Goal: Task Accomplishment & Management: Manage account settings

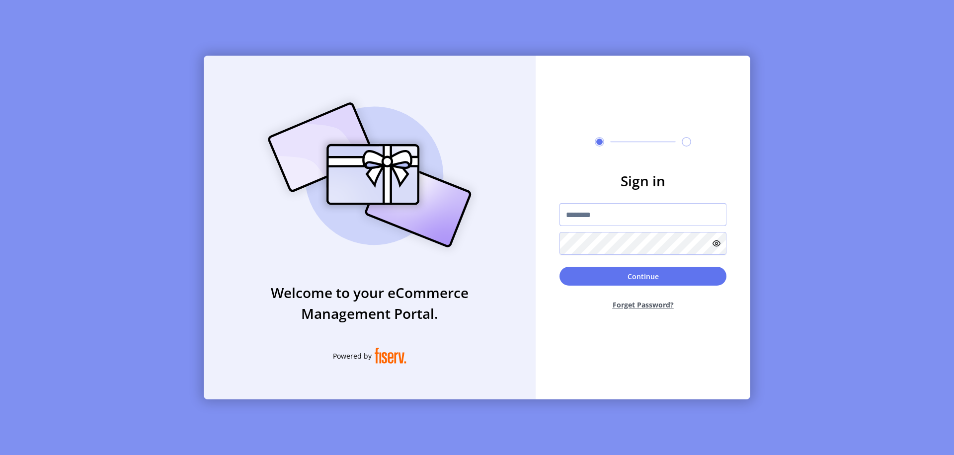
click at [643, 215] on input "text" at bounding box center [642, 214] width 167 height 23
type input "**********"
click at [643, 276] on button "Continue" at bounding box center [642, 276] width 167 height 19
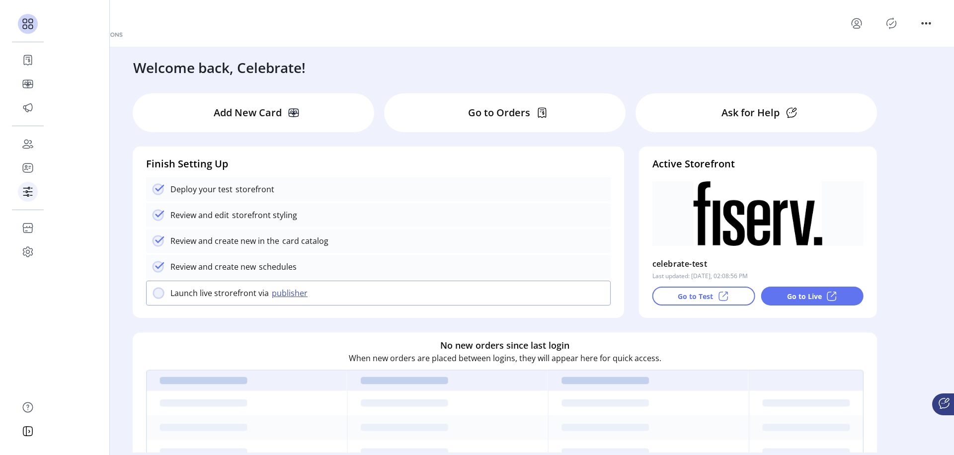
click at [28, 192] on icon at bounding box center [29, 192] width 5 height 0
